Goal: Information Seeking & Learning: Learn about a topic

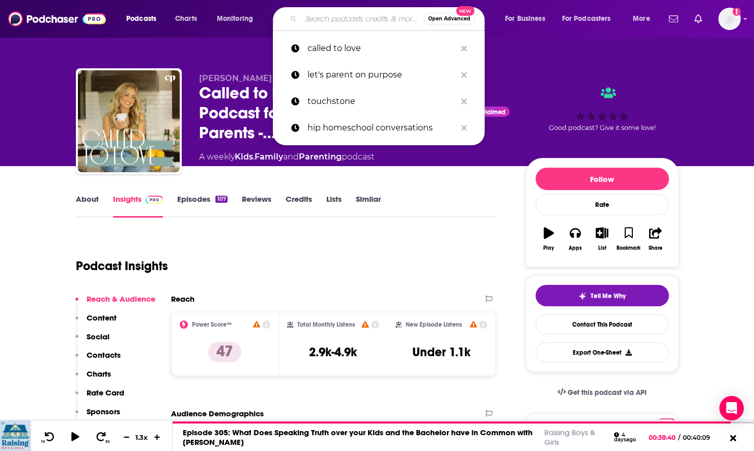
click at [301, 16] on input "Search podcasts, credits, & more..." at bounding box center [362, 19] width 123 height 16
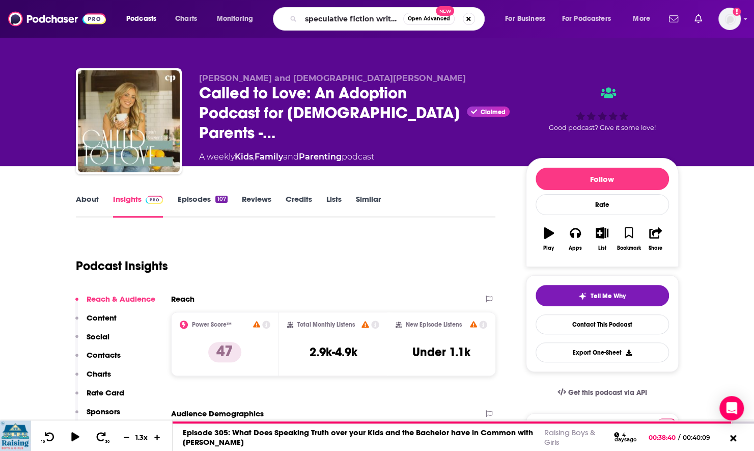
scroll to position [0, 5]
type input "speculative fiction writing made simple"
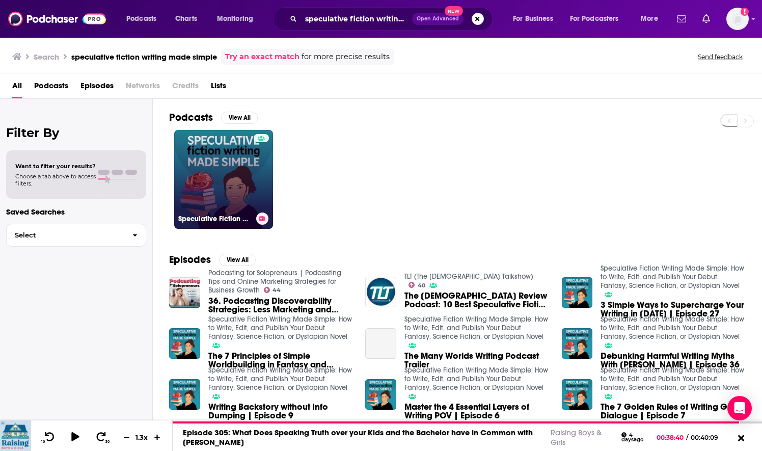
click at [243, 181] on link "Speculative Fiction Writing Made Simple: How to Write, Edit, and Publish Your D…" at bounding box center [223, 179] width 99 height 99
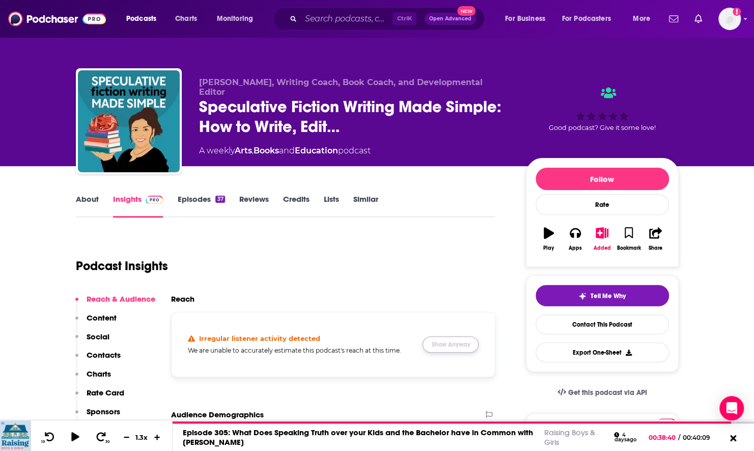
click at [452, 344] on button "Show Anyway" at bounding box center [451, 344] width 56 height 16
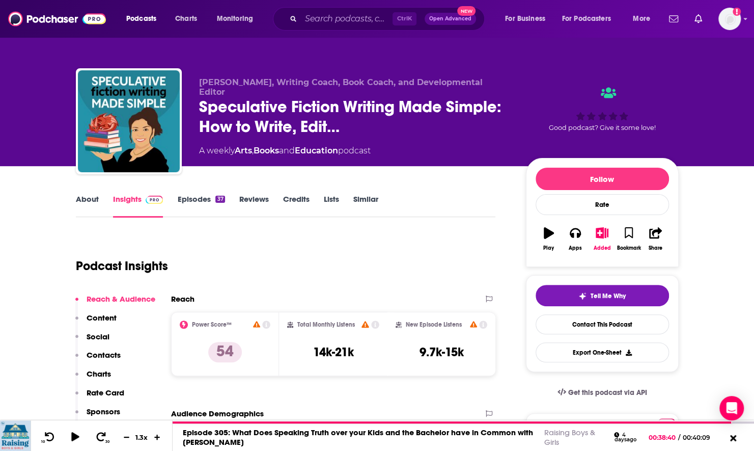
click at [184, 200] on link "Episodes 37" at bounding box center [200, 205] width 47 height 23
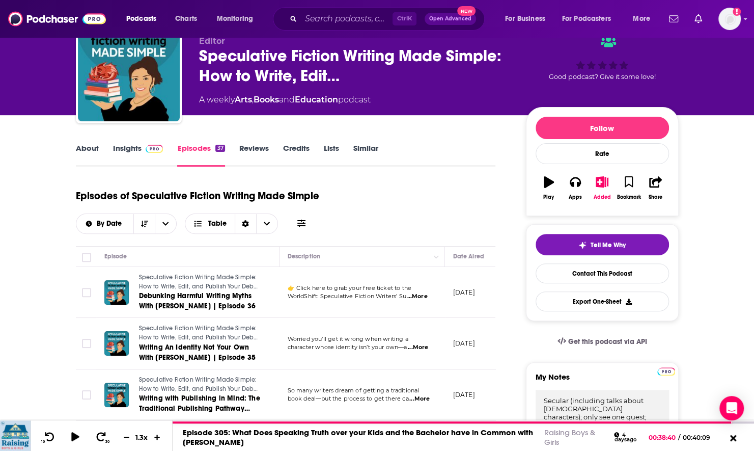
click at [136, 148] on link "Insights" at bounding box center [138, 154] width 50 height 23
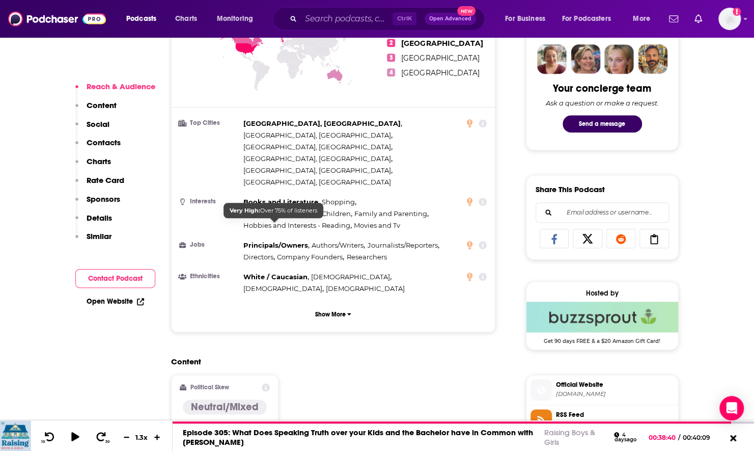
scroll to position [814, 0]
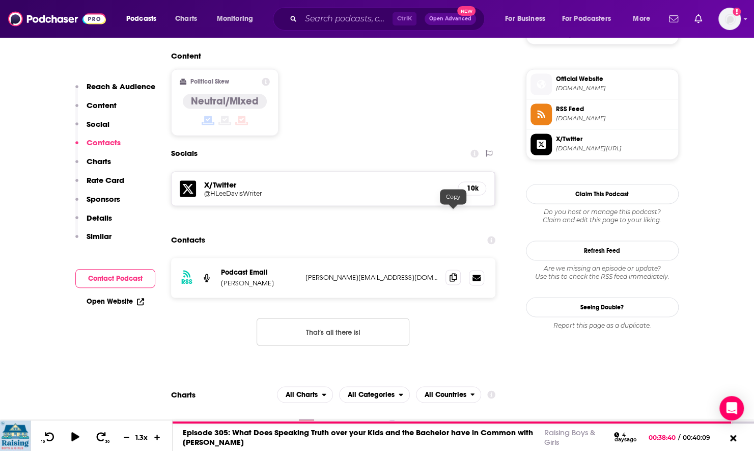
click at [452, 273] on icon at bounding box center [453, 277] width 7 height 8
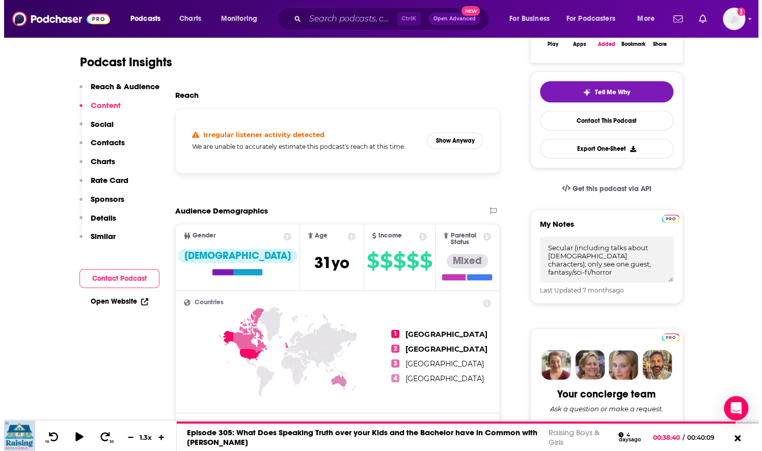
scroll to position [0, 0]
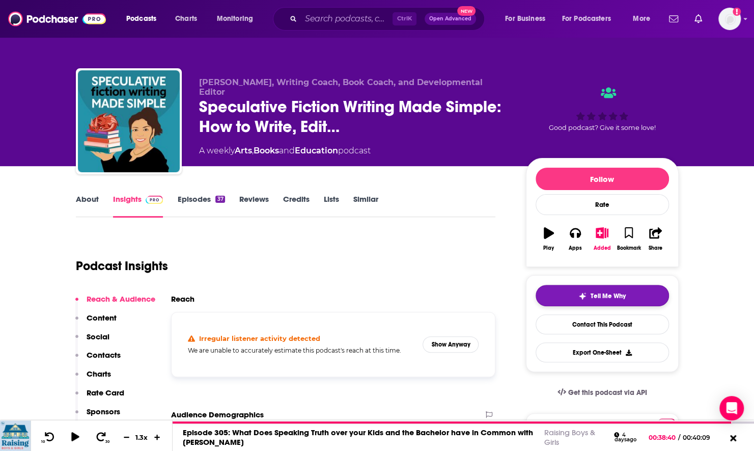
click at [565, 292] on button "Tell Me Why" at bounding box center [602, 295] width 133 height 21
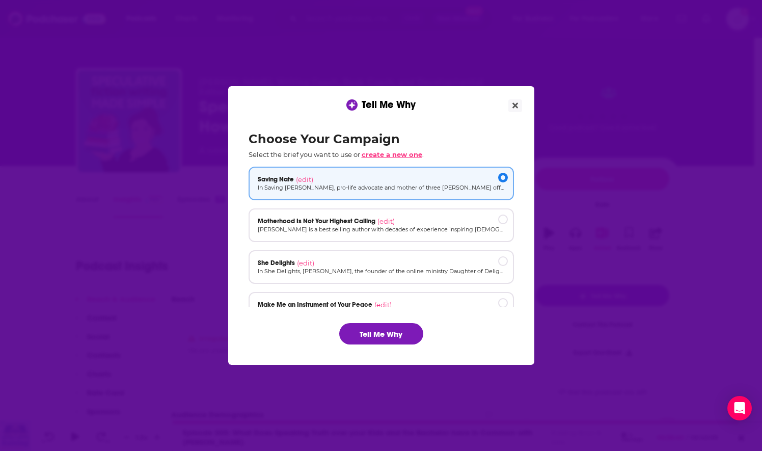
click at [400, 152] on span "create a new one" at bounding box center [391, 154] width 61 height 8
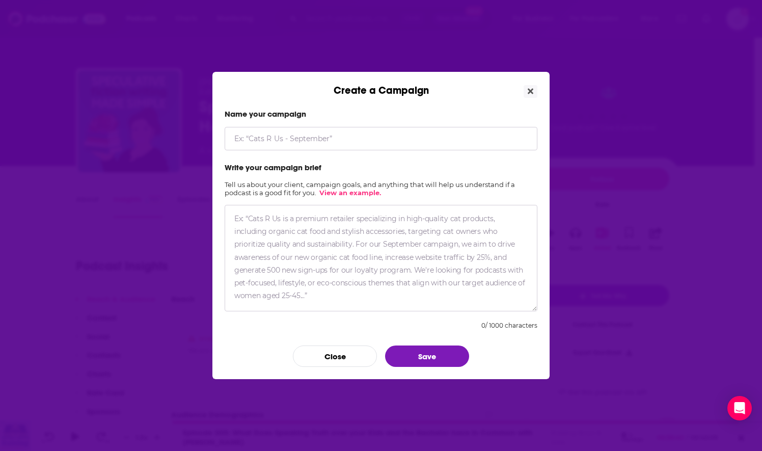
click at [350, 136] on input "Create a Campaign" at bounding box center [380, 138] width 313 height 23
type input "Sacred Scales"
click at [296, 244] on textarea "Create a Campaign" at bounding box center [380, 258] width 313 height 106
paste textarea "Fantasy is one of the fastest growing genres, but many popular dragon books are…"
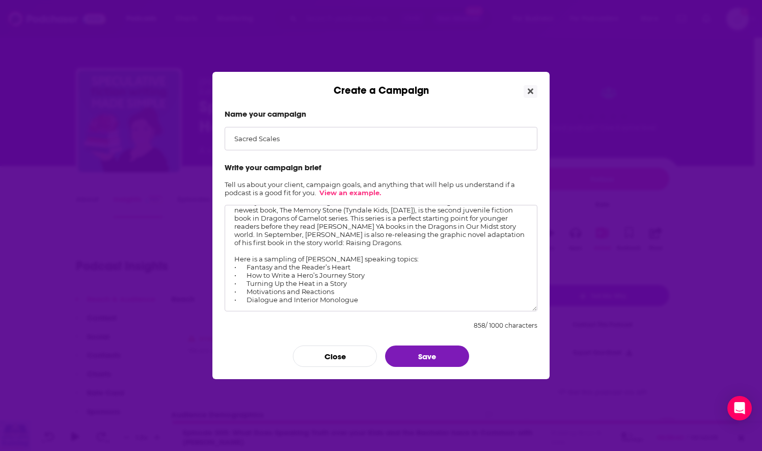
scroll to position [31, 0]
type textarea "Fantasy is one of the fastest growing genres, but many popular dragon books are…"
click at [422, 357] on button "Save" at bounding box center [427, 355] width 84 height 21
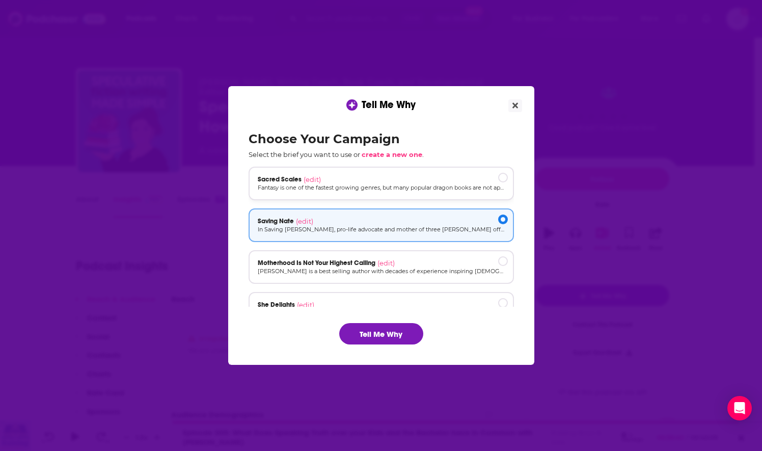
click at [397, 179] on div "Sacred Scales (edit)" at bounding box center [381, 179] width 247 height 8
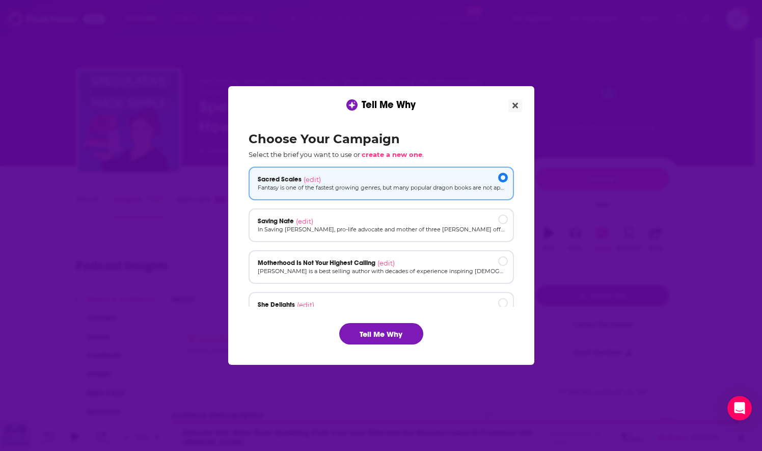
click at [388, 331] on button "Tell Me Why" at bounding box center [381, 333] width 84 height 21
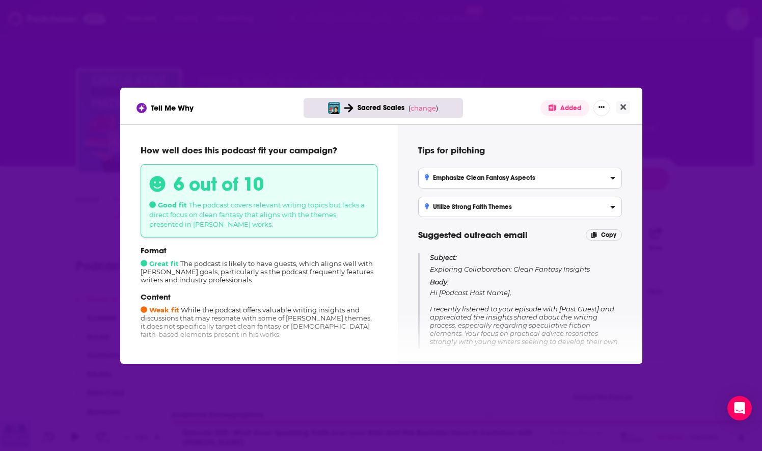
click at [622, 283] on div "Tips for pitching Emphasize Clean Fantasy Aspects Highlight Bryan Davis's focus…" at bounding box center [520, 242] width 220 height 212
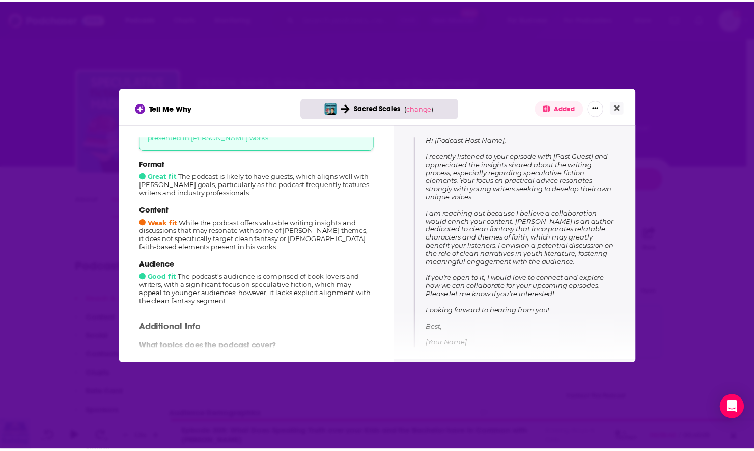
scroll to position [102, 0]
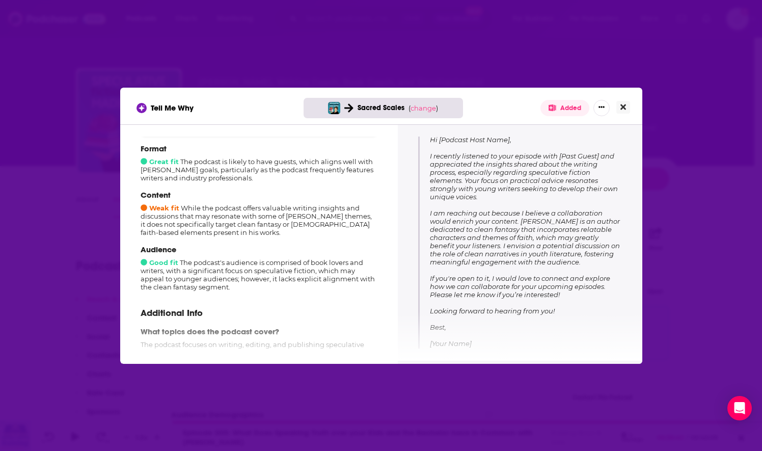
click at [624, 105] on icon "Close" at bounding box center [623, 107] width 6 height 6
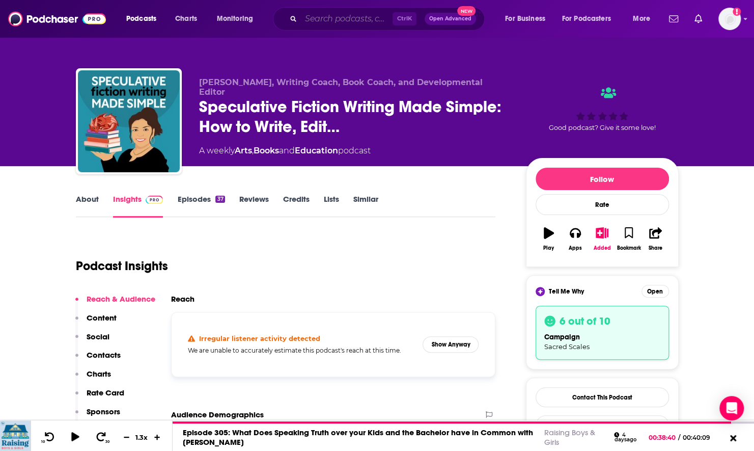
click at [351, 19] on input "Search podcasts, credits, & more..." at bounding box center [347, 19] width 92 height 16
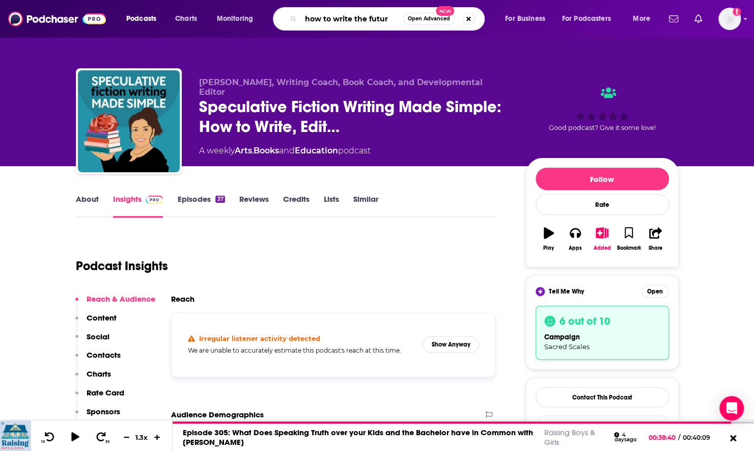
type input "how to write the future"
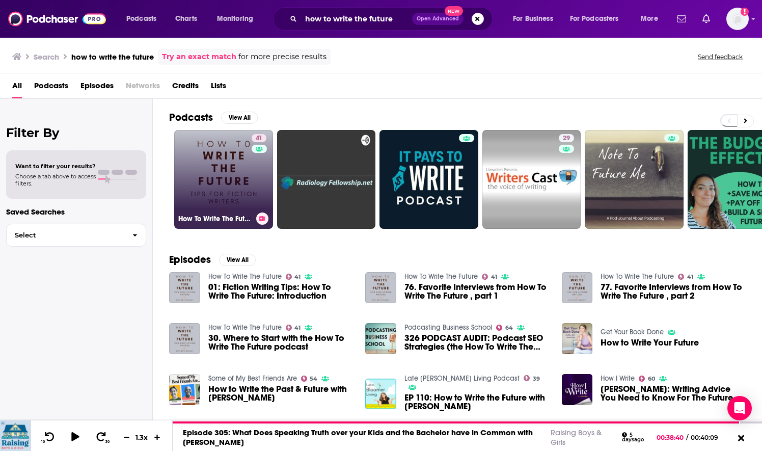
click at [240, 189] on link "41 How To Write The Future" at bounding box center [223, 179] width 99 height 99
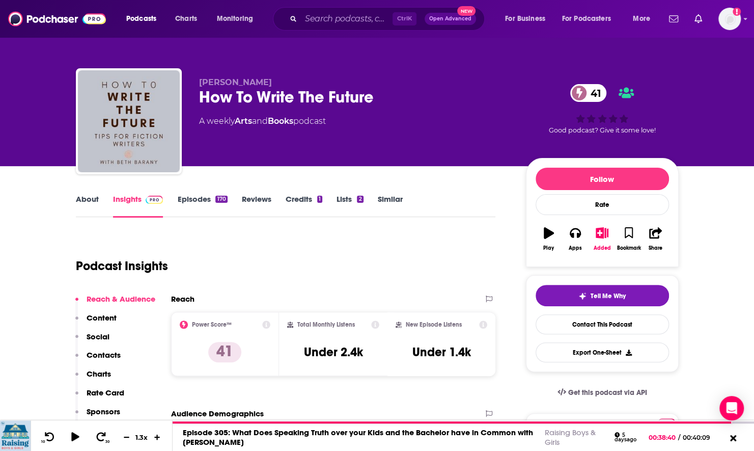
click at [81, 201] on link "About" at bounding box center [87, 205] width 23 height 23
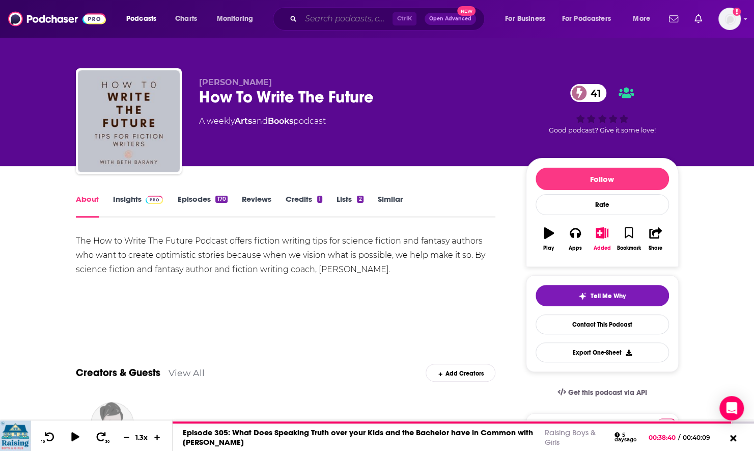
click at [320, 21] on input "Search podcasts, credits, & more..." at bounding box center [347, 19] width 92 height 16
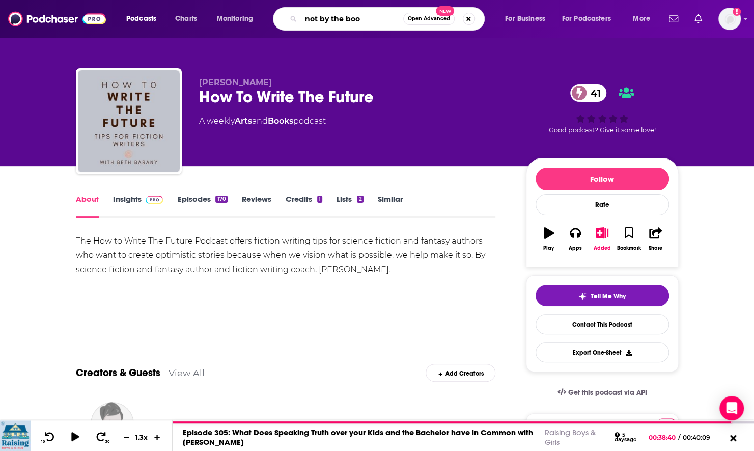
type input "not by the book"
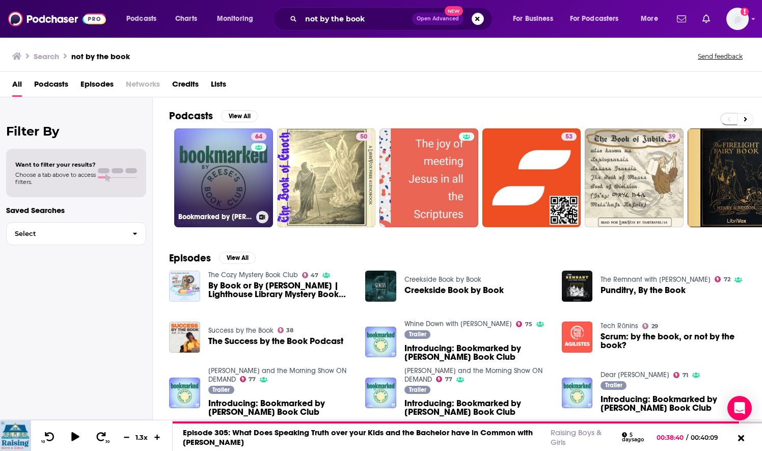
click at [252, 195] on div "64" at bounding box center [260, 171] width 18 height 78
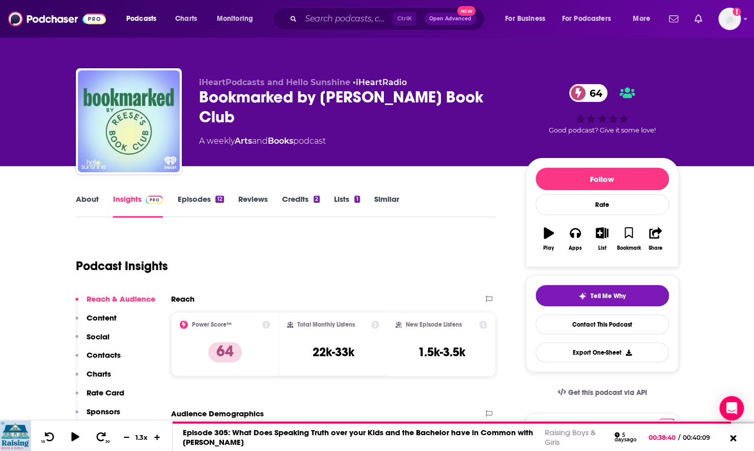
drag, startPoint x: 72, startPoint y: 204, endPoint x: 86, endPoint y: 206, distance: 13.9
click at [86, 206] on link "About" at bounding box center [87, 205] width 23 height 23
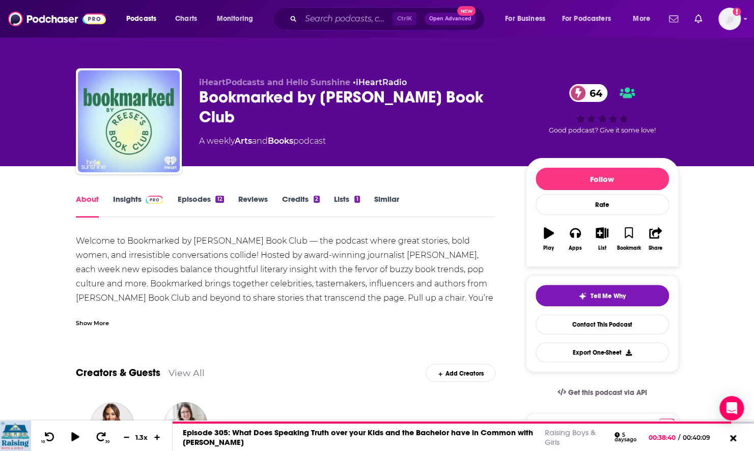
click at [100, 325] on div "Show More" at bounding box center [92, 322] width 33 height 10
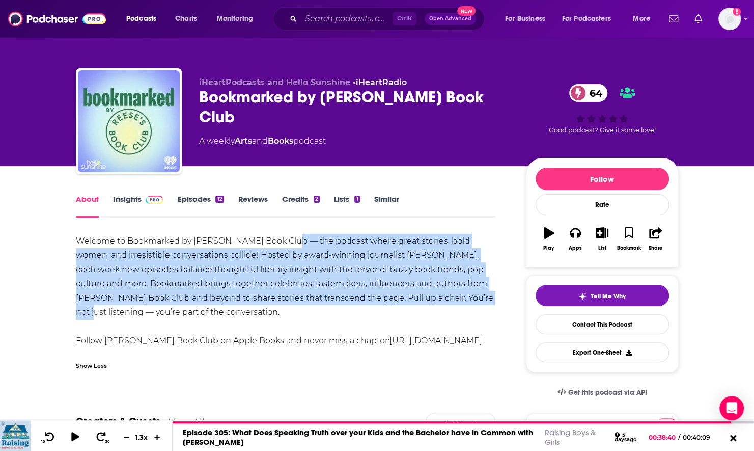
drag, startPoint x: 286, startPoint y: 241, endPoint x: 436, endPoint y: 298, distance: 160.5
click at [436, 298] on div "Welcome to Bookmarked by Reese’s Book Club — the podcast where great stories, b…" at bounding box center [286, 291] width 420 height 114
click at [128, 196] on link "Insights" at bounding box center [138, 205] width 50 height 23
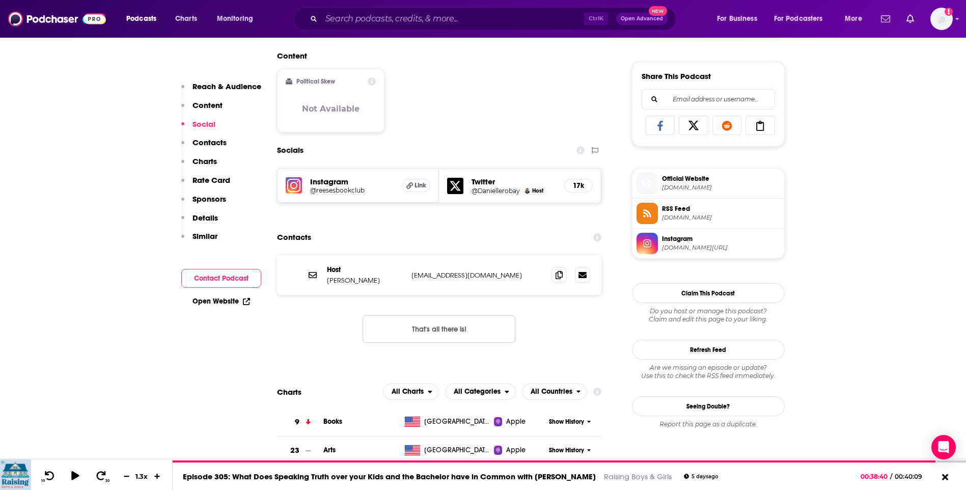
scroll to position [615, 0]
click at [558, 276] on icon at bounding box center [558, 273] width 7 height 8
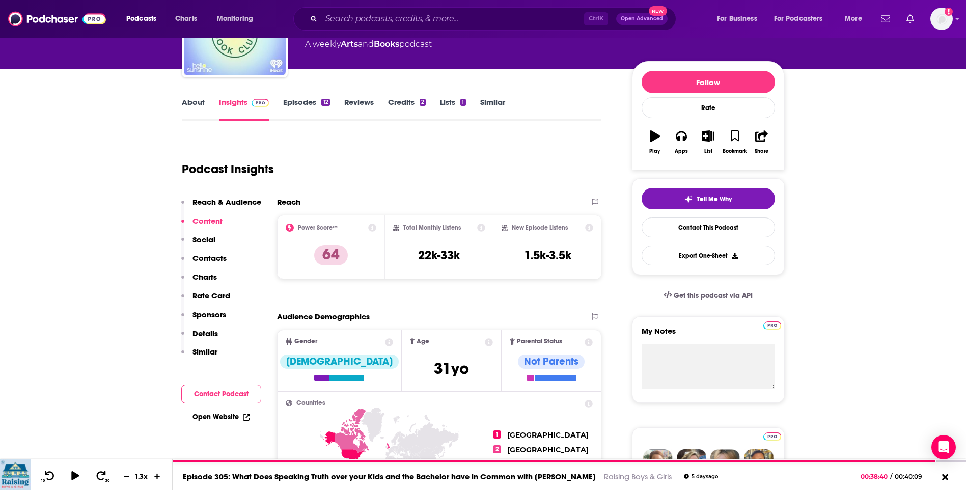
scroll to position [0, 0]
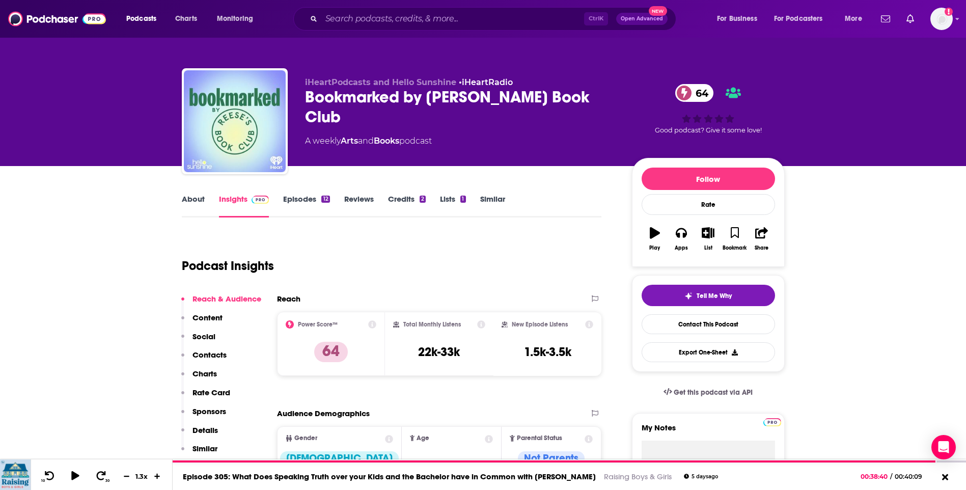
click at [485, 95] on div "Bookmarked by Reese's Book Club 64" at bounding box center [460, 107] width 311 height 40
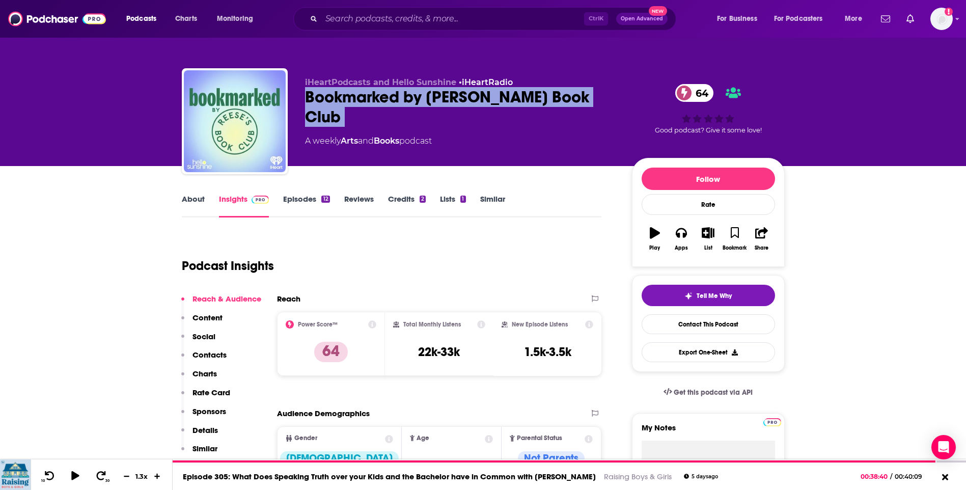
click at [485, 95] on div "Bookmarked by Reese's Book Club 64" at bounding box center [460, 107] width 311 height 40
copy div "Bookmarked by Reese's Book Club 64"
click at [186, 204] on link "About" at bounding box center [193, 205] width 23 height 23
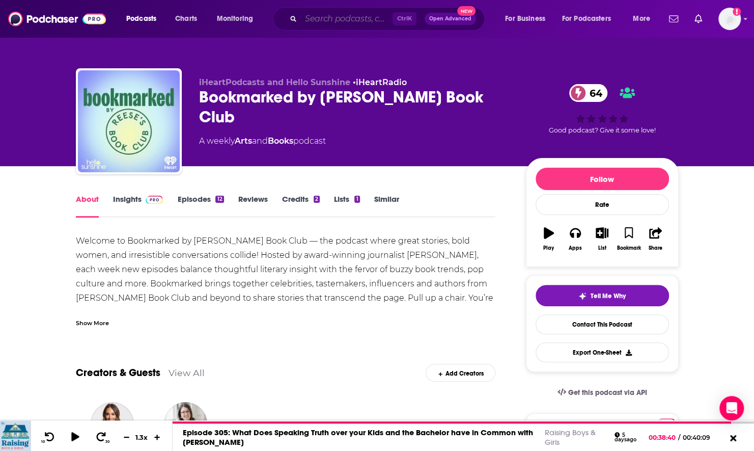
click at [322, 25] on input "Search podcasts, credits, & more..." at bounding box center [347, 19] width 92 height 16
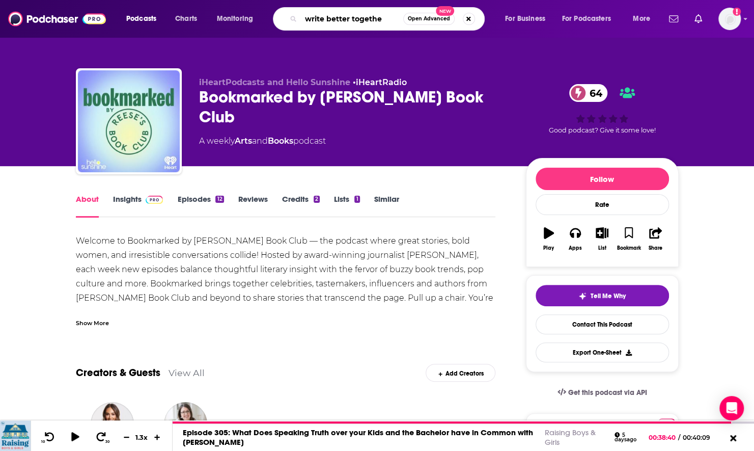
type input "write better together"
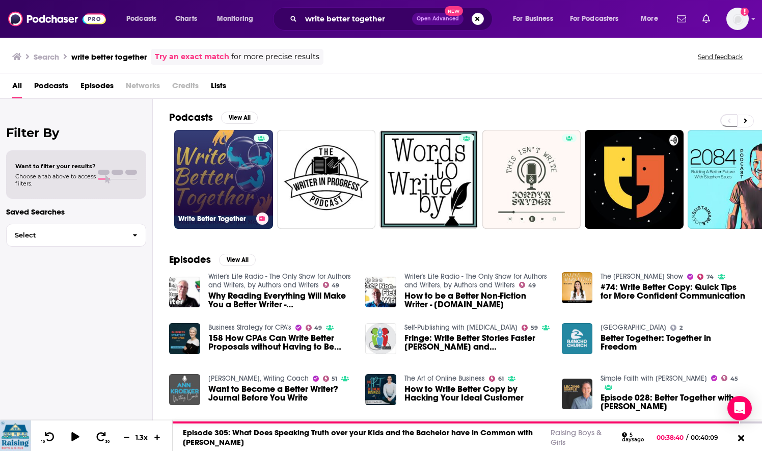
click at [222, 181] on link "Write Better Together" at bounding box center [223, 179] width 99 height 99
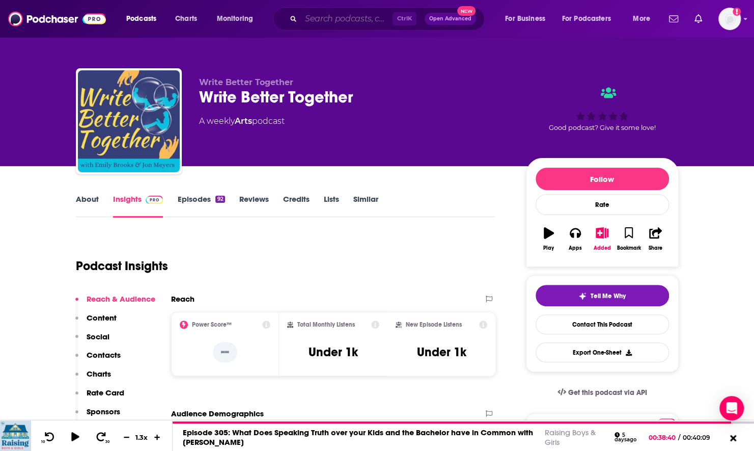
click at [318, 20] on input "Search podcasts, credits, & more..." at bounding box center [347, 19] width 92 height 16
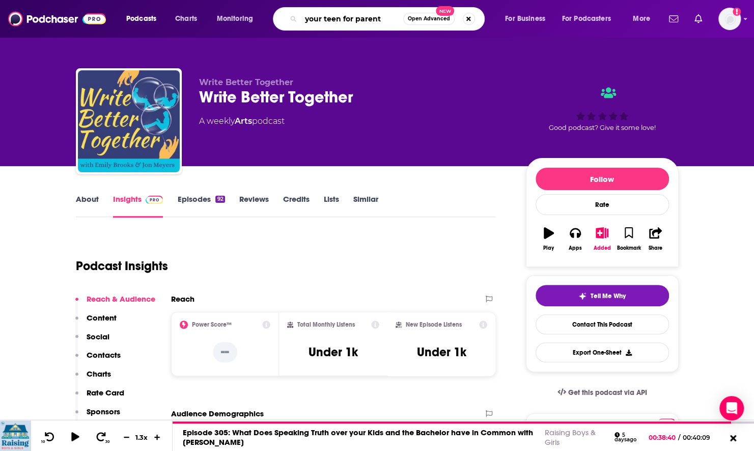
type input "your teen for parents"
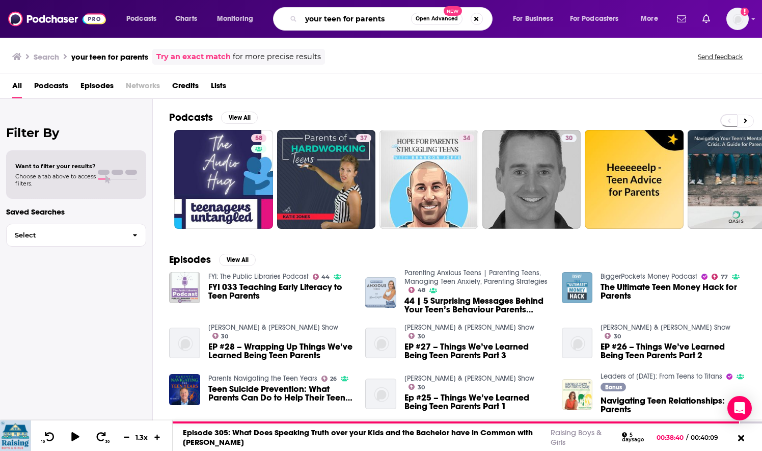
click at [344, 15] on input "your teen for parents" at bounding box center [356, 19] width 110 height 16
